Goal: Find contact information: Find contact information

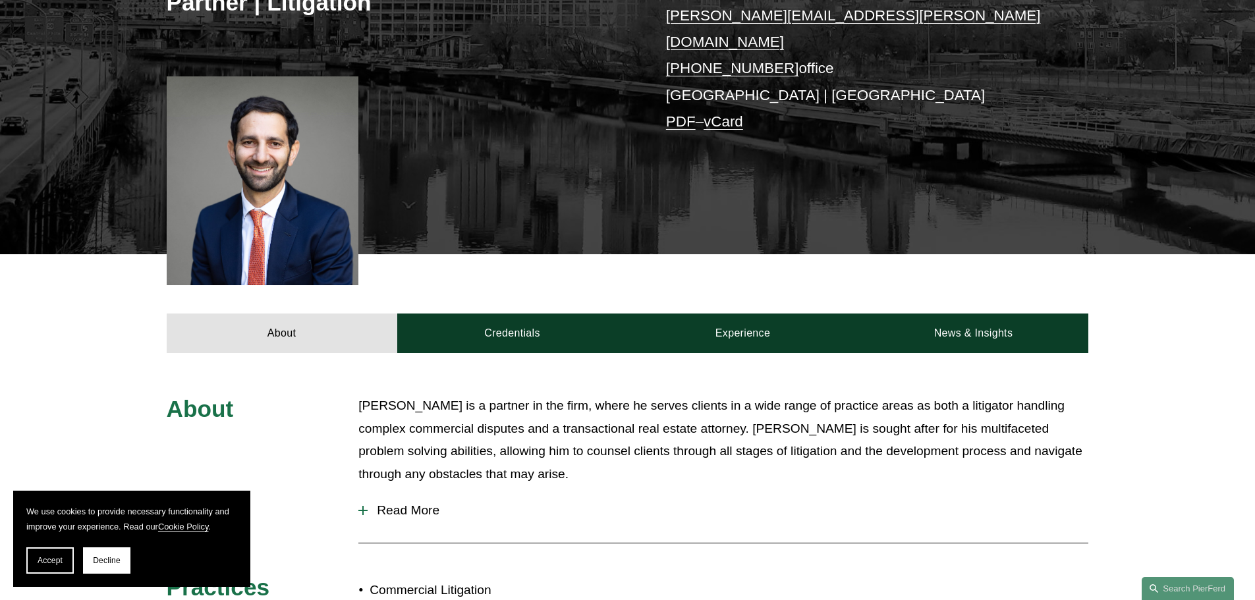
scroll to position [198, 0]
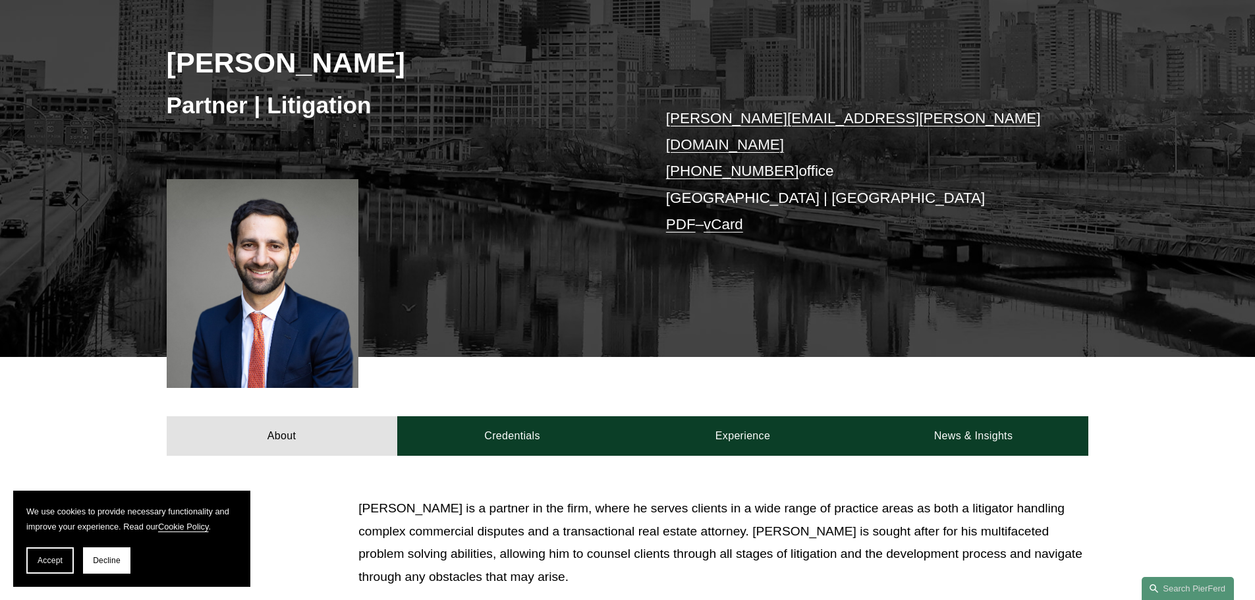
scroll to position [5, 0]
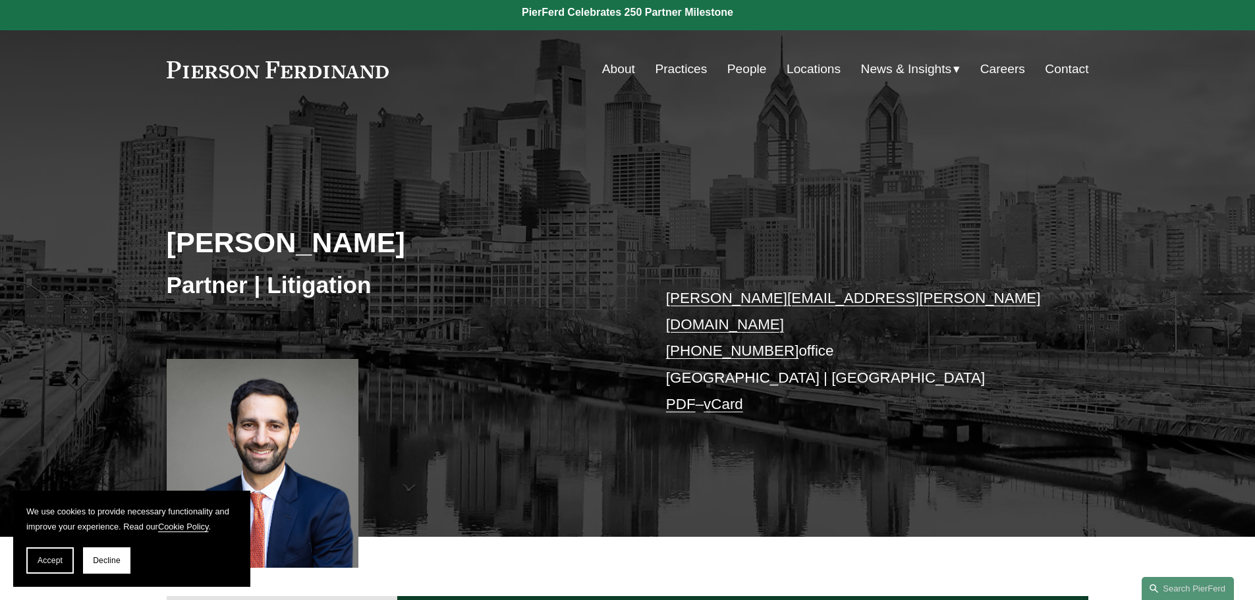
click at [729, 396] on link "vCard" at bounding box center [724, 404] width 40 height 16
click at [1074, 65] on link "Contact" at bounding box center [1066, 69] width 43 height 25
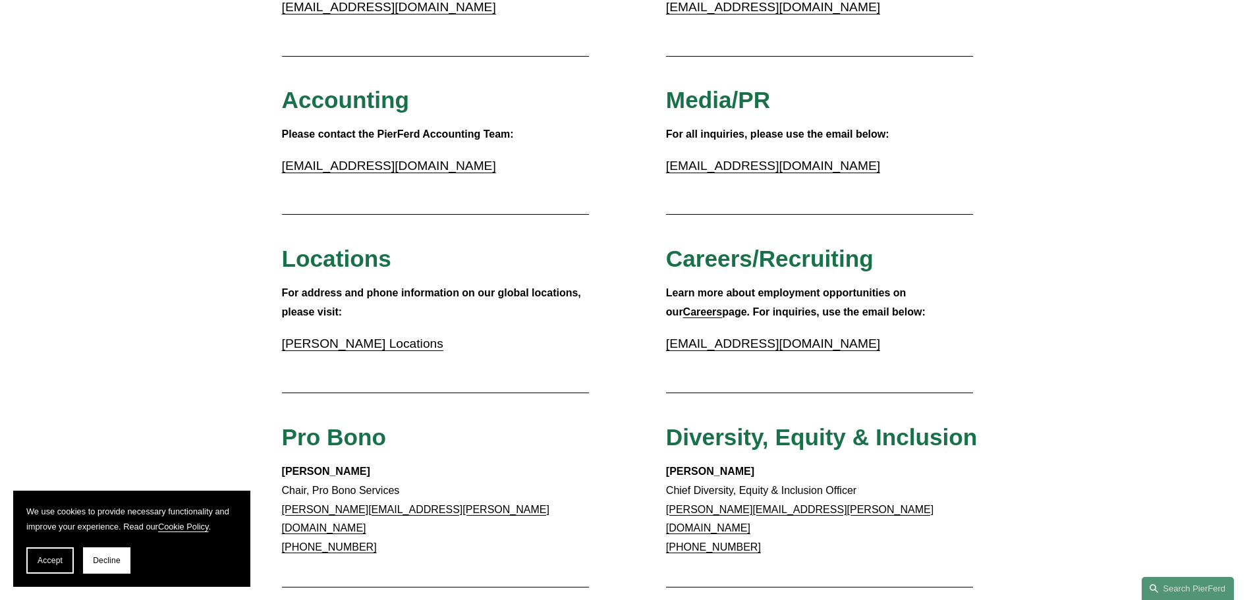
scroll to position [263, 0]
